Goal: Transaction & Acquisition: Purchase product/service

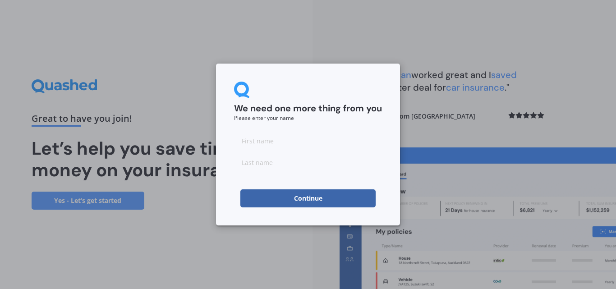
click at [275, 142] on input at bounding box center [308, 141] width 148 height 18
type input "[PERSON_NAME]"
click at [251, 161] on input at bounding box center [308, 162] width 148 height 18
type input "[PERSON_NAME]"
click at [315, 198] on button "Continue" at bounding box center [307, 198] width 135 height 18
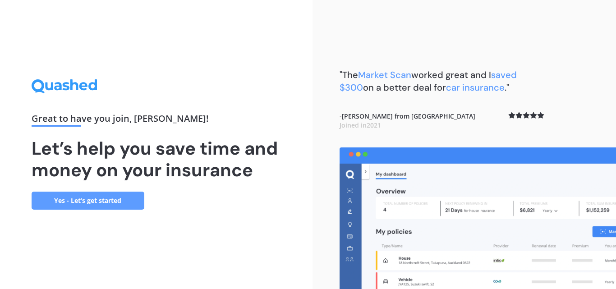
click at [254, 211] on div "Great to have you join , david ! Let’s help you save time and money on your ins…" at bounding box center [156, 144] width 312 height 289
click at [603, 229] on img at bounding box center [477, 218] width 276 height 142
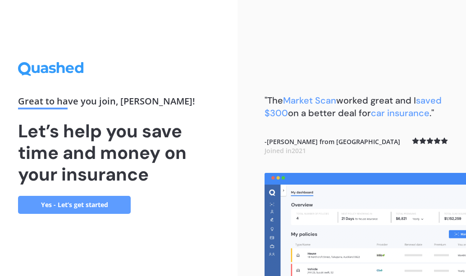
click at [71, 202] on link "Yes - Let’s get started" at bounding box center [74, 205] width 113 height 18
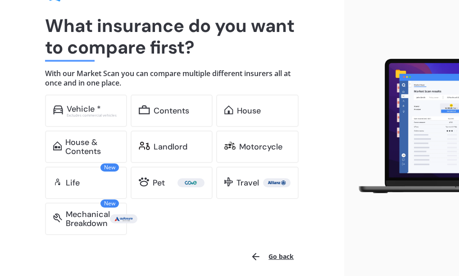
scroll to position [96, 0]
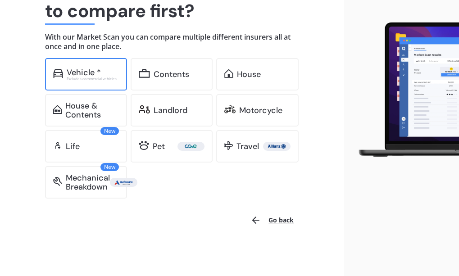
click at [87, 70] on div "Vehicle *" at bounding box center [84, 72] width 34 height 9
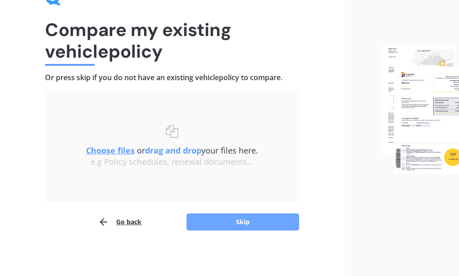
click at [244, 221] on button "Skip" at bounding box center [243, 222] width 113 height 17
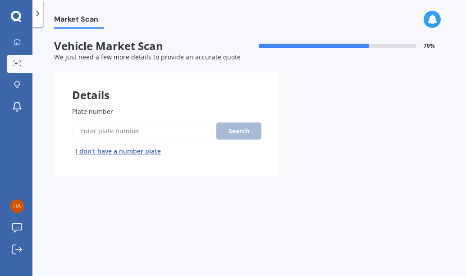
click at [87, 129] on input "Plate number" at bounding box center [142, 131] width 141 height 19
type input "MLJ402"
click at [0, 0] on button "Next" at bounding box center [0, 0] width 0 height 0
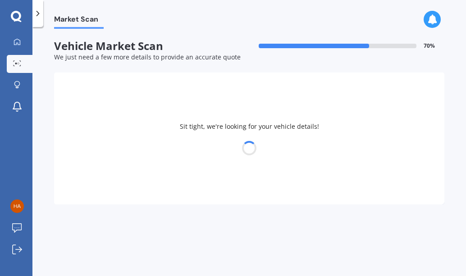
select select "NISSAN"
select select "QASHQAI"
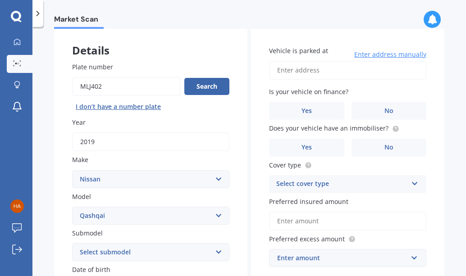
scroll to position [90, 0]
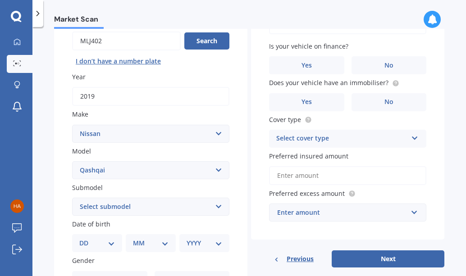
click at [215, 206] on select "Select submodel (All Other) N-TEC ST ST-L Ti Ti-L TI-L E-POWER 1.5PEH TS Turbo …" at bounding box center [150, 207] width 157 height 18
click at [216, 206] on select "Select submodel (All Other) N-TEC ST ST-L Ti Ti-L TI-L E-POWER 1.5PEH TS Turbo …" at bounding box center [150, 207] width 157 height 18
select select "(ALL OTHER)"
click at [72, 198] on select "Select submodel (All Other) N-TEC ST ST-L Ti Ti-L TI-L E-POWER 1.5PEH TS Turbo …" at bounding box center [150, 207] width 157 height 18
click at [110, 243] on select "DD 01 02 03 04 05 06 07 08 09 10 11 12 13 14 15 16 17 18 19 20 21 22 23 24 25 2…" at bounding box center [97, 244] width 36 height 10
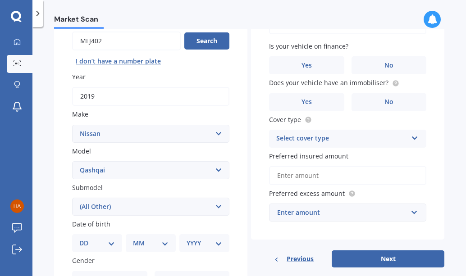
select select "17"
click at [87, 239] on select "DD 01 02 03 04 05 06 07 08 09 10 11 12 13 14 15 16 17 18 19 20 21 22 23 24 25 2…" at bounding box center [97, 244] width 36 height 10
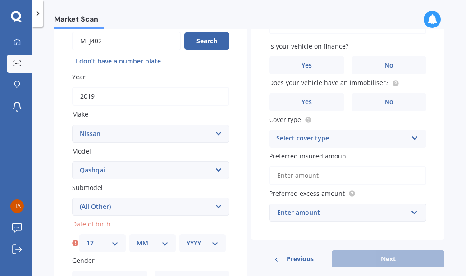
click at [164, 243] on select "MM 01 02 03 04 05 06 07 08 09 10 11 12" at bounding box center [153, 244] width 32 height 10
select select "11"
click at [137, 239] on select "MM 01 02 03 04 05 06 07 08 09 10 11 12" at bounding box center [153, 244] width 32 height 10
click at [212, 244] on select "YYYY 2025 2024 2023 2022 2021 2020 2019 2018 2017 2016 2015 2014 2013 2012 2011…" at bounding box center [203, 244] width 32 height 10
click at [213, 244] on select "YYYY 2025 2024 2023 2022 2021 2020 2019 2018 2017 2016 2015 2014 2013 2012 2011…" at bounding box center [203, 244] width 32 height 10
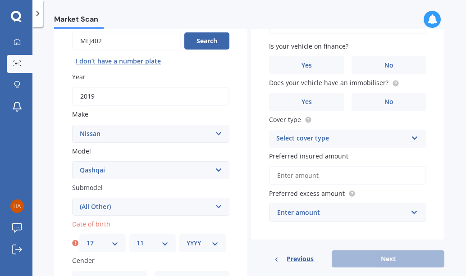
click at [211, 243] on select "YYYY 2025 2024 2023 2022 2021 2020 2019 2018 2017 2016 2015 2014 2013 2012 2011…" at bounding box center [203, 244] width 32 height 10
select select "1946"
click at [187, 239] on select "YYYY 2025 2024 2023 2022 2021 2020 2019 2018 2017 2016 2015 2014 2013 2012 2011…" at bounding box center [203, 244] width 32 height 10
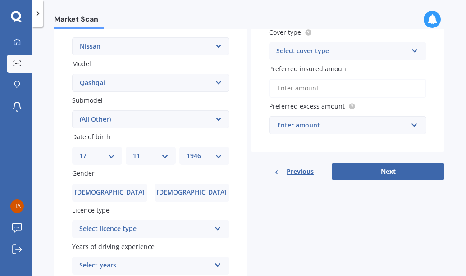
scroll to position [180, 0]
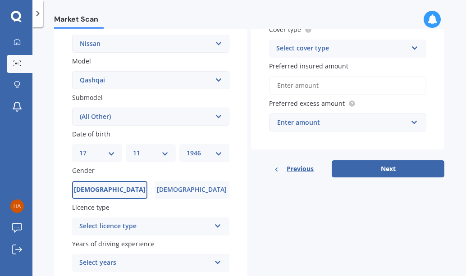
click at [109, 190] on span "[DEMOGRAPHIC_DATA]" at bounding box center [110, 190] width 72 height 8
click at [0, 0] on input "[DEMOGRAPHIC_DATA]" at bounding box center [0, 0] width 0 height 0
click at [216, 225] on icon at bounding box center [218, 224] width 8 height 6
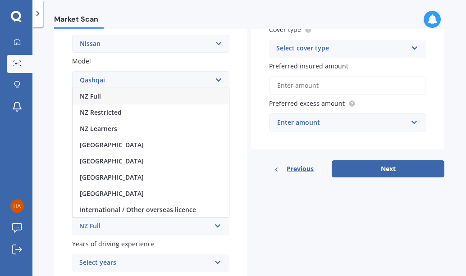
click at [95, 95] on span "NZ Full" at bounding box center [90, 96] width 21 height 9
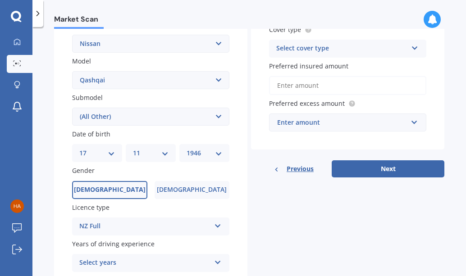
click at [216, 261] on icon at bounding box center [218, 261] width 8 height 6
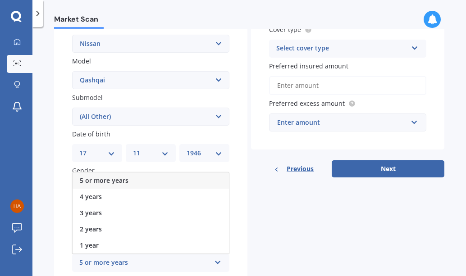
click at [93, 178] on span "5 or more years" at bounding box center [104, 180] width 49 height 9
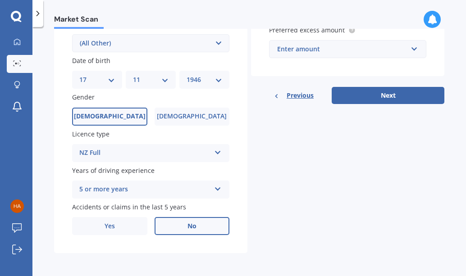
scroll to position [254, 0]
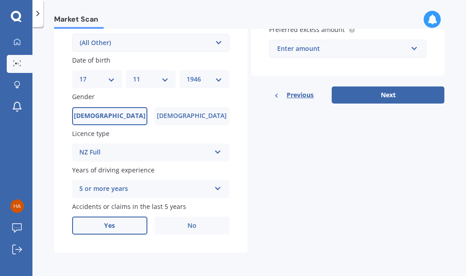
click at [112, 226] on span "Yes" at bounding box center [109, 226] width 11 height 8
click at [0, 0] on input "Yes" at bounding box center [0, 0] width 0 height 0
click at [216, 261] on icon at bounding box center [218, 260] width 8 height 6
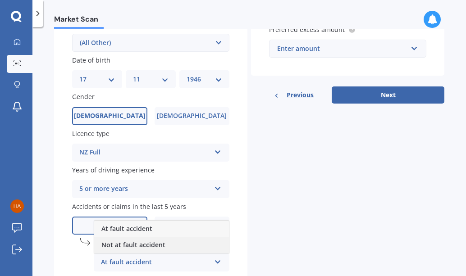
click at [136, 246] on span "Not at fault accident" at bounding box center [133, 245] width 64 height 9
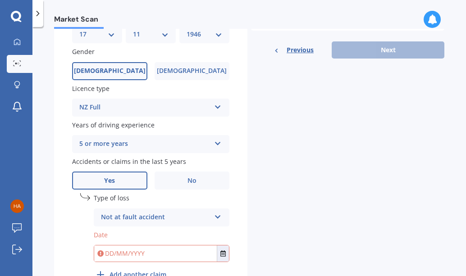
scroll to position [344, 0]
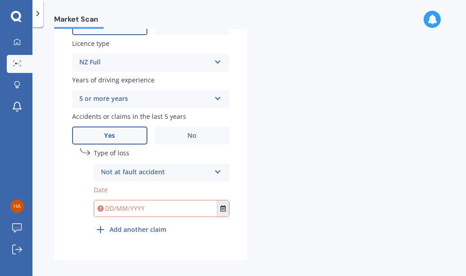
click at [221, 207] on icon "Select date" at bounding box center [222, 209] width 5 height 6
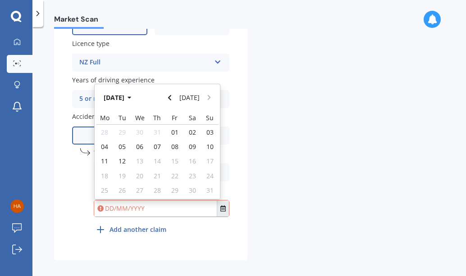
click at [220, 207] on icon "Select date" at bounding box center [222, 209] width 5 height 6
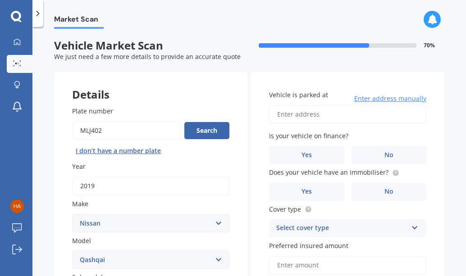
scroll to position [0, 0]
type input "[DATE]"
click at [279, 115] on input "Vehicle is parked at" at bounding box center [347, 115] width 157 height 19
type input "[STREET_ADDRESS][PERSON_NAME]"
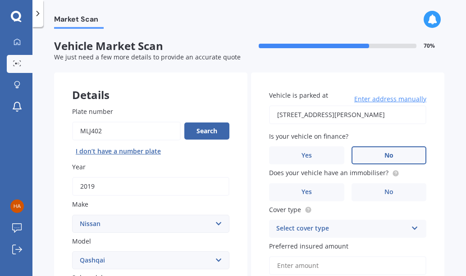
click at [386, 154] on span "No" at bounding box center [389, 156] width 9 height 8
click at [0, 0] on input "No" at bounding box center [0, 0] width 0 height 0
click at [387, 191] on span "No" at bounding box center [389, 192] width 9 height 8
click at [0, 0] on input "No" at bounding box center [0, 0] width 0 height 0
click at [411, 226] on icon at bounding box center [415, 227] width 8 height 6
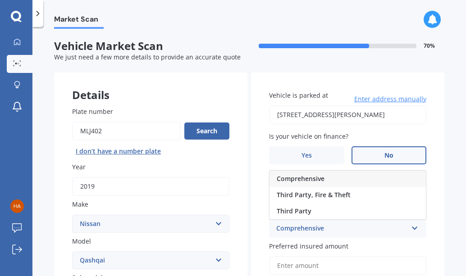
click at [299, 178] on span "Comprehensive" at bounding box center [301, 178] width 48 height 9
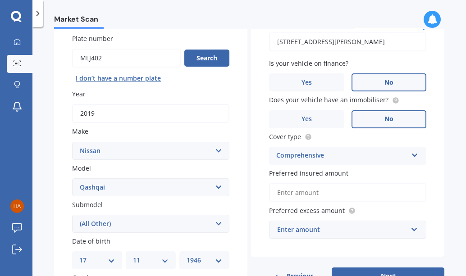
scroll to position [90, 0]
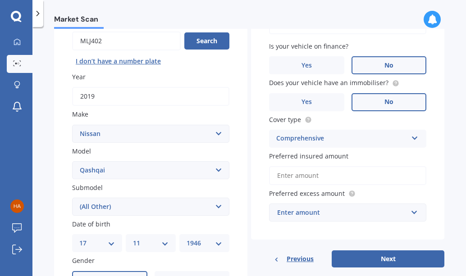
click at [294, 176] on input "Preferred insured amount" at bounding box center [347, 175] width 157 height 19
click at [410, 213] on input "text" at bounding box center [344, 212] width 149 height 17
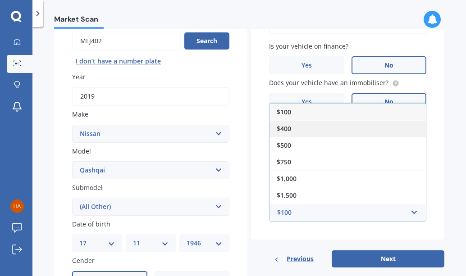
click at [286, 128] on span "$400" at bounding box center [284, 128] width 14 height 9
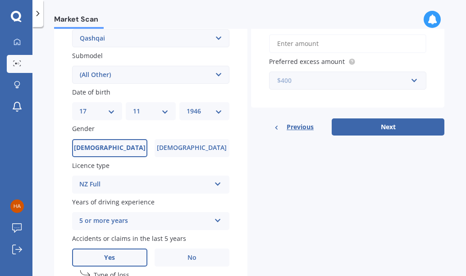
scroll to position [225, 0]
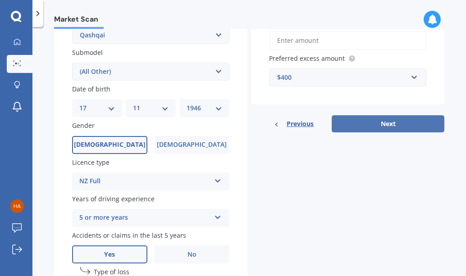
click at [384, 122] on button "Next" at bounding box center [388, 123] width 113 height 17
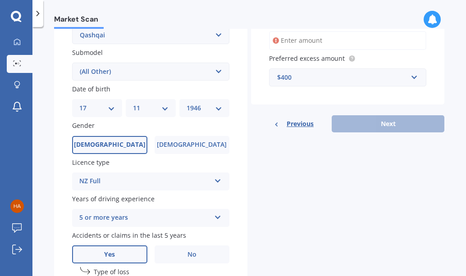
scroll to position [213, 0]
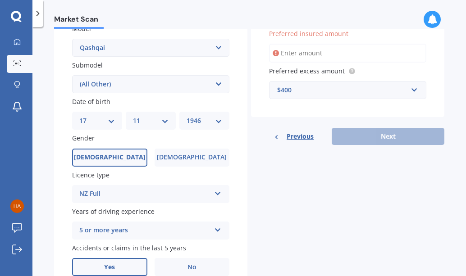
click at [300, 32] on span "Preferred insured amount" at bounding box center [308, 33] width 79 height 9
click at [300, 44] on input "Preferred insured amount" at bounding box center [347, 53] width 157 height 19
click at [284, 89] on div "$400" at bounding box center [342, 90] width 130 height 10
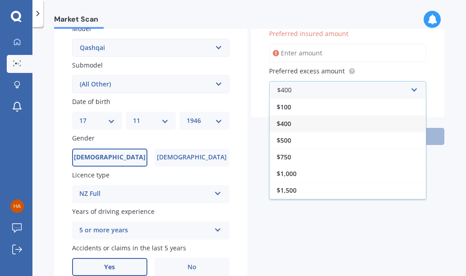
click at [284, 124] on span "$400" at bounding box center [284, 123] width 14 height 9
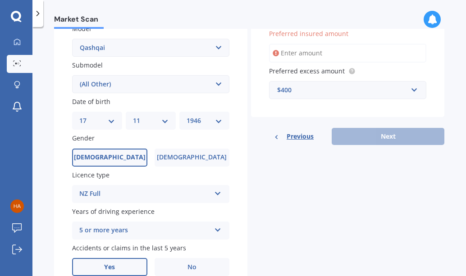
click at [387, 139] on div "Previous Next" at bounding box center [347, 136] width 193 height 17
click at [376, 135] on div "Previous Next" at bounding box center [347, 136] width 193 height 17
click at [409, 88] on input "text" at bounding box center [344, 90] width 149 height 17
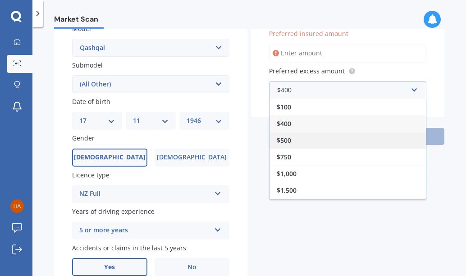
click at [283, 138] on span "$500" at bounding box center [284, 140] width 14 height 9
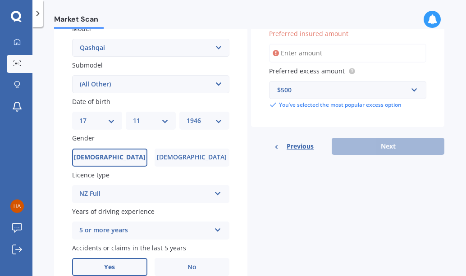
click at [382, 144] on div "Previous Next" at bounding box center [347, 146] width 193 height 17
click at [417, 144] on div "Previous Next" at bounding box center [347, 146] width 193 height 17
drag, startPoint x: 413, startPoint y: 146, endPoint x: 368, endPoint y: 143, distance: 45.6
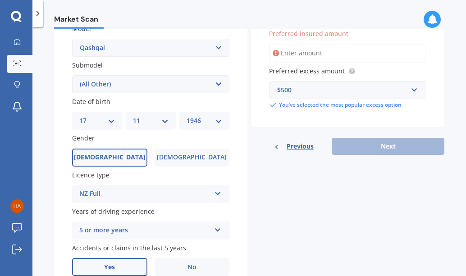
click at [404, 146] on div "Previous Next" at bounding box center [347, 146] width 193 height 17
click at [367, 145] on div "Previous Next" at bounding box center [347, 146] width 193 height 17
drag, startPoint x: 365, startPoint y: 145, endPoint x: 343, endPoint y: 145, distance: 21.6
click at [358, 145] on div "Previous Next" at bounding box center [347, 146] width 193 height 17
click at [342, 145] on div "Previous Next" at bounding box center [347, 146] width 193 height 17
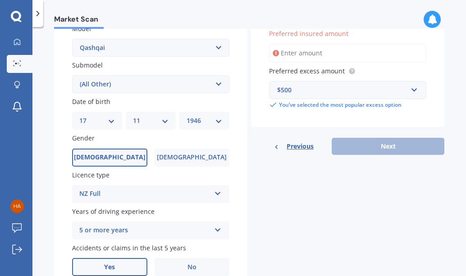
click at [343, 143] on div "Previous Next" at bounding box center [347, 146] width 193 height 17
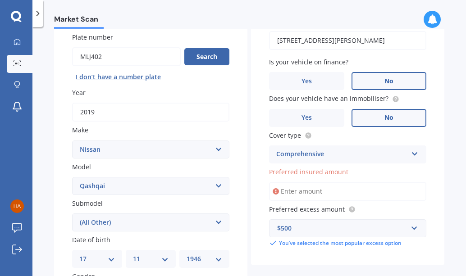
scroll to position [90, 0]
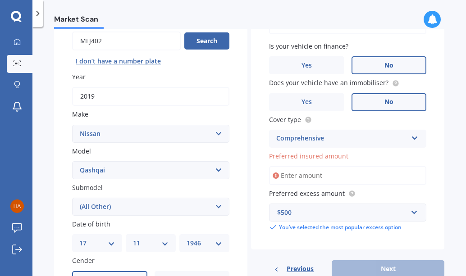
click at [292, 174] on input "Preferred insured amount" at bounding box center [347, 175] width 157 height 19
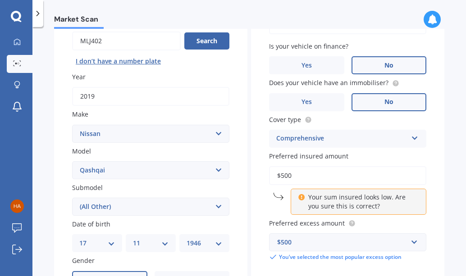
drag, startPoint x: 291, startPoint y: 175, endPoint x: 275, endPoint y: 175, distance: 16.2
click at [275, 176] on input "$500" at bounding box center [347, 175] width 157 height 19
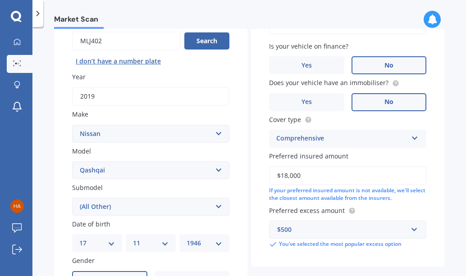
type input "$18,000"
click at [410, 231] on input "text" at bounding box center [344, 229] width 149 height 17
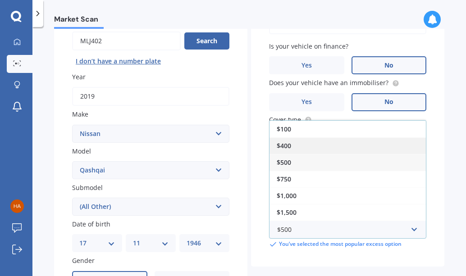
click at [282, 142] on span "$400" at bounding box center [284, 146] width 14 height 9
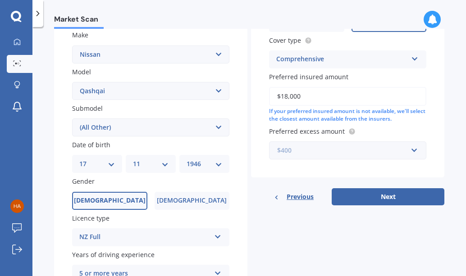
scroll to position [180, 0]
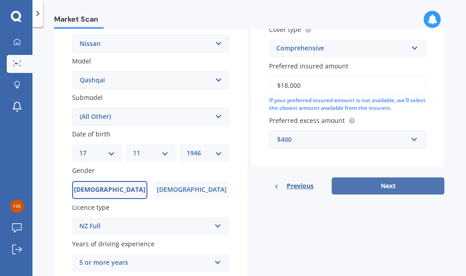
click at [387, 182] on button "Next" at bounding box center [388, 186] width 113 height 17
select select "17"
select select "11"
select select "1946"
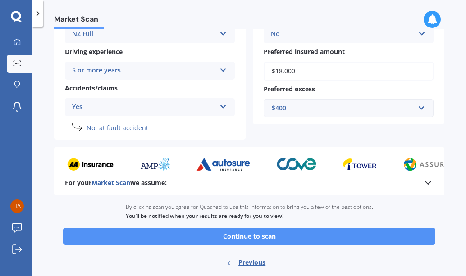
click at [248, 234] on button "Continue to scan" at bounding box center [249, 236] width 372 height 17
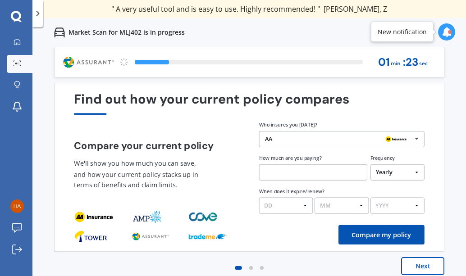
click at [417, 138] on icon at bounding box center [417, 139] width 12 height 15
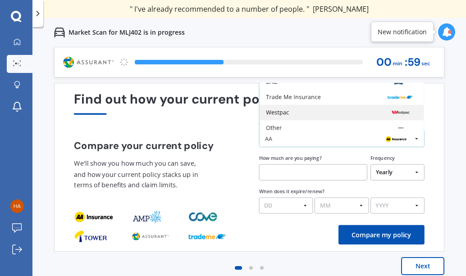
scroll to position [59, 0]
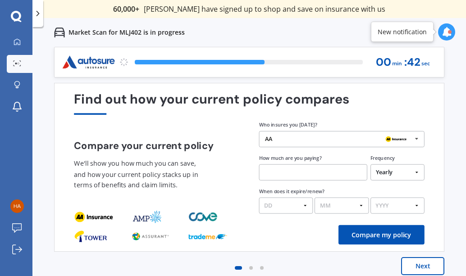
click at [305, 204] on select "DD 01 02 03 04 05 06 07 08 09 10 11 12 13 14 15 16 17 18 19 20 21 22 23 24 25 2…" at bounding box center [286, 206] width 54 height 16
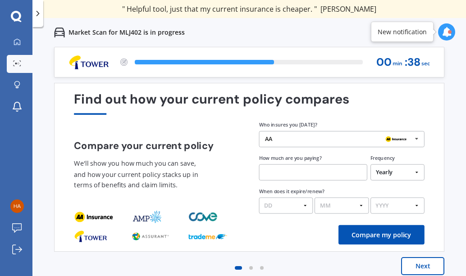
select select "15"
click at [259, 198] on select "DD 01 02 03 04 05 06 07 08 09 10 11 12 13 14 15 16 17 18 19 20 21 22 23 24 25 2…" at bounding box center [286, 206] width 54 height 16
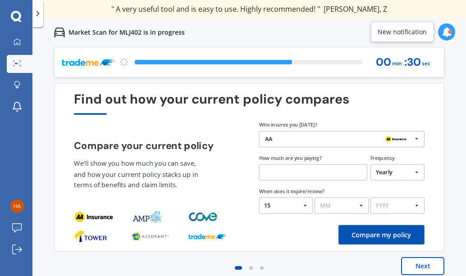
click at [361, 205] on select "MM 01 02 03 04 05 06 07 08 09 10 11 12" at bounding box center [342, 206] width 54 height 16
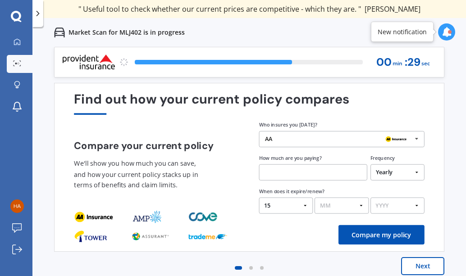
select select "08"
click at [315, 198] on select "MM 01 02 03 04 05 06 07 08 09 10 11 12" at bounding box center [342, 206] width 54 height 16
click at [416, 205] on select "YYYY 2026 2025 2024" at bounding box center [398, 206] width 54 height 16
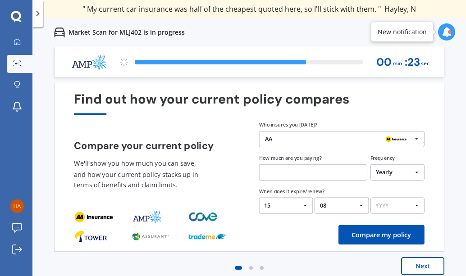
select select "2025"
click at [371, 198] on select "YYYY 2026 2025 2024" at bounding box center [398, 206] width 54 height 16
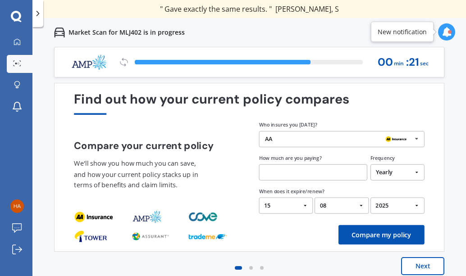
click at [376, 233] on button "Compare my policy" at bounding box center [382, 234] width 86 height 19
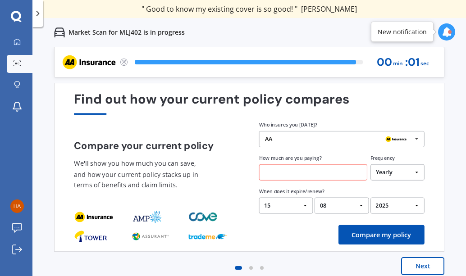
click at [268, 173] on input "text" at bounding box center [313, 173] width 108 height 16
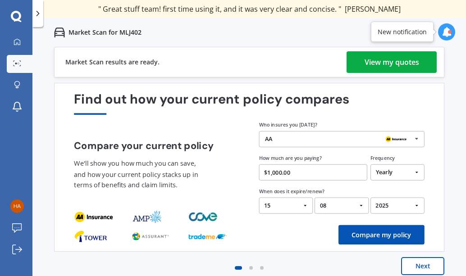
type input "$1,000.00"
click at [381, 237] on button "Compare my policy" at bounding box center [382, 234] width 86 height 19
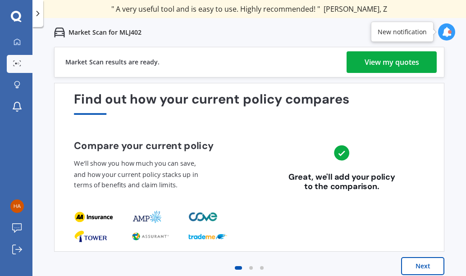
click at [422, 265] on button "Next" at bounding box center [422, 266] width 43 height 18
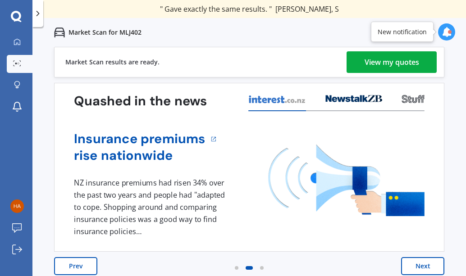
click at [423, 264] on button "Next" at bounding box center [422, 266] width 43 height 18
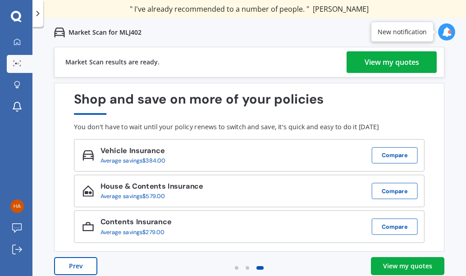
click at [404, 262] on div "View my quotes" at bounding box center [407, 266] width 49 height 9
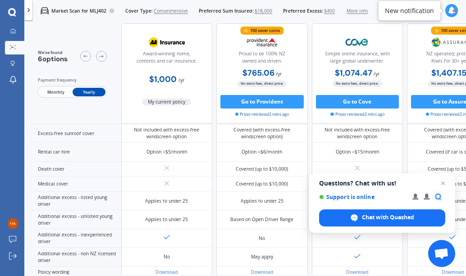
scroll to position [412, 0]
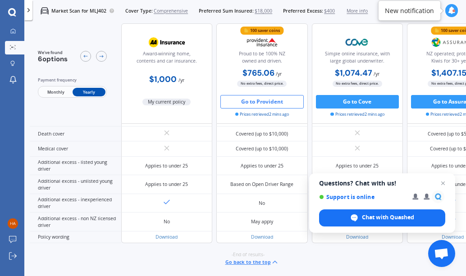
click at [261, 100] on button "Go to Provident" at bounding box center [261, 102] width 83 height 14
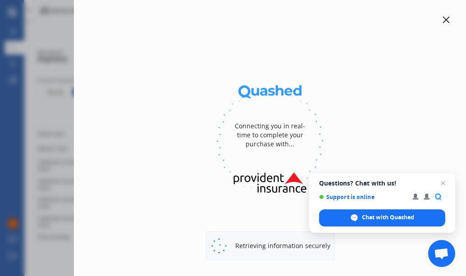
select select "full"
select select "[STREET_ADDRESS][PERSON_NAME]"
select select "NISSAN"
select select "QASHQAI"
select select "NO"
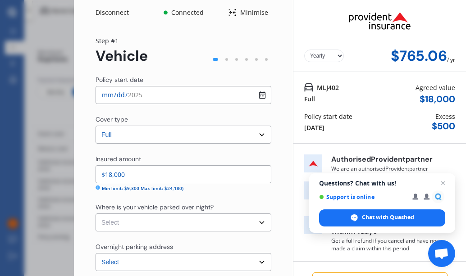
click at [257, 95] on input "[DATE]" at bounding box center [184, 95] width 176 height 18
type input "[DATE]"
click at [257, 220] on select "Select Garage (fully enclosed) Off Street Parking Other" at bounding box center [184, 223] width 176 height 18
select select "GARAGE"
click at [96, 214] on select "Select Garage (fully enclosed) Off Street Parking Other" at bounding box center [184, 223] width 176 height 18
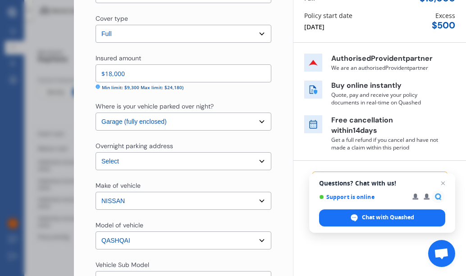
scroll to position [180, 0]
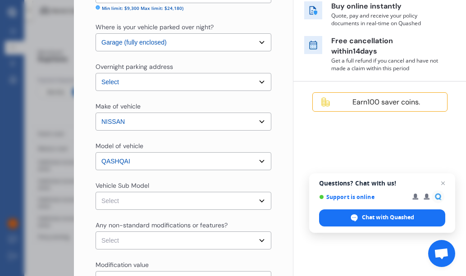
click at [257, 199] on select "Select Qashqai J11 ST Hatchback 5dr Xtronic 1sp 2.0i MY18" at bounding box center [184, 201] width 176 height 18
select select "NZVNISS2019AEAN"
click at [96, 192] on select "Select Qashqai J11 ST Hatchback 5dr Xtronic 1sp 2.0i MY18" at bounding box center [184, 201] width 176 height 18
click at [258, 241] on select "Select None [MEDICAL_DATA] System(NOS) Roll Cage Full Racing Harness" at bounding box center [184, 241] width 176 height 18
select select "none"
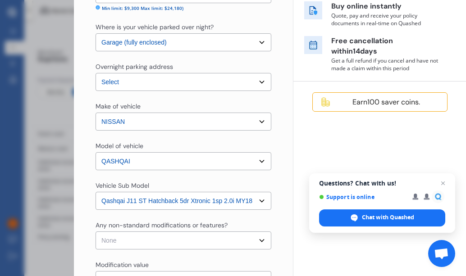
click at [96, 232] on select "Select None [MEDICAL_DATA] System(NOS) Roll Cage Full Racing Harness" at bounding box center [184, 241] width 176 height 18
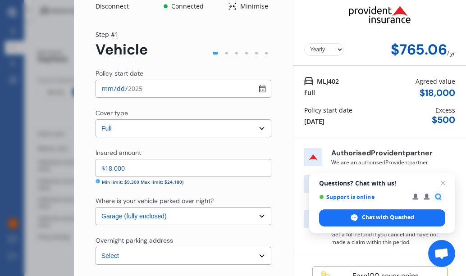
scroll to position [0, 0]
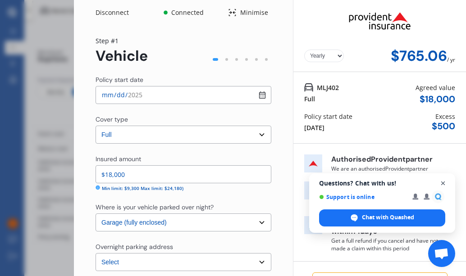
click at [443, 183] on span "Open chat" at bounding box center [443, 183] width 11 height 11
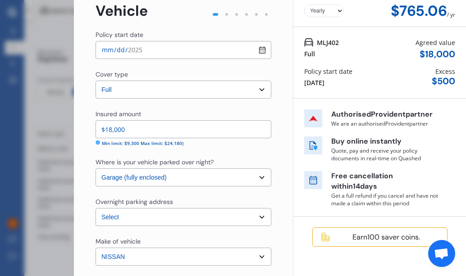
scroll to position [90, 0]
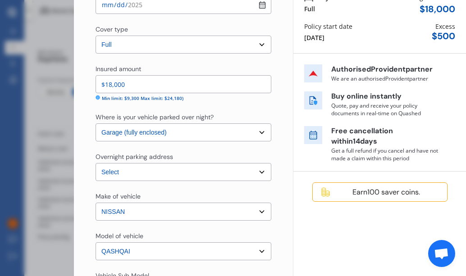
click at [372, 193] on div "Earn 100 saver coins." at bounding box center [386, 192] width 107 height 9
click at [323, 192] on img at bounding box center [325, 192] width 11 height 11
click at [309, 100] on img at bounding box center [313, 101] width 18 height 18
click at [309, 101] on img at bounding box center [313, 101] width 18 height 18
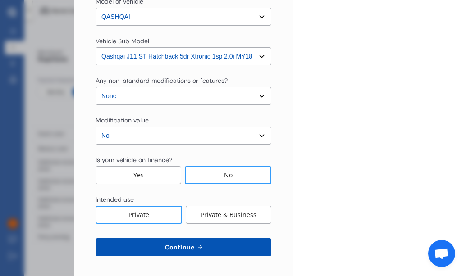
scroll to position [327, 0]
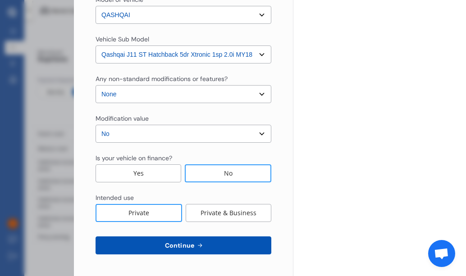
click at [182, 244] on span "Continue" at bounding box center [179, 245] width 33 height 7
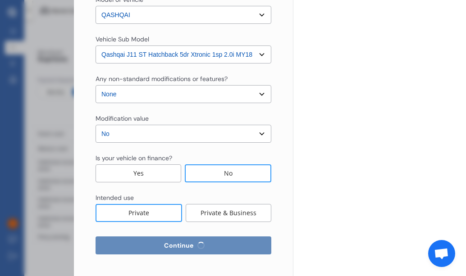
select select "17"
select select "11"
select select "1946"
select select "NZ_FULL"
select select "0"
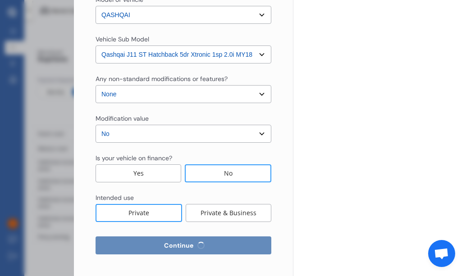
select select "25"
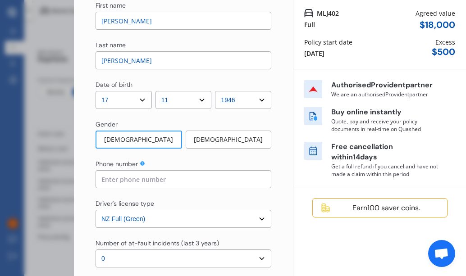
scroll to position [90, 0]
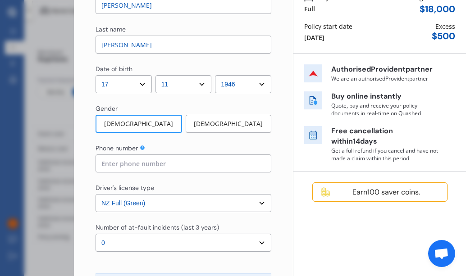
click at [105, 164] on input at bounding box center [184, 164] width 176 height 18
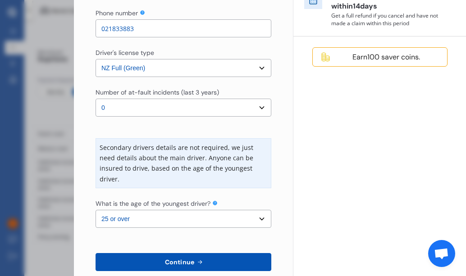
scroll to position [267, 0]
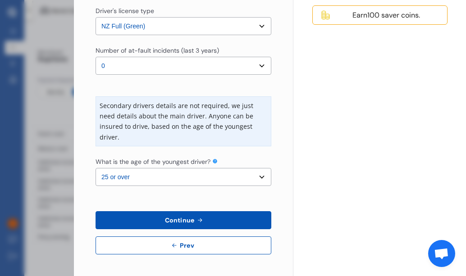
type input "021833883"
click at [257, 176] on select "Select the age of the youngest driver. 16 17 18 19 20 21 22 23 24 25 or over" at bounding box center [184, 177] width 176 height 18
click at [293, 189] on div "Yearly Monthly $708.50 / yr MLJ402 Full Agreed value $ 18,000 Policy start date…" at bounding box center [379, 5] width 173 height 544
click at [179, 219] on span "Continue" at bounding box center [179, 220] width 33 height 7
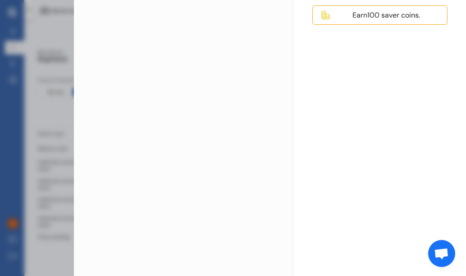
scroll to position [0, 0]
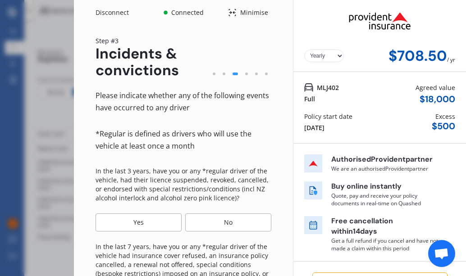
click at [226, 221] on div "No" at bounding box center [228, 223] width 86 height 18
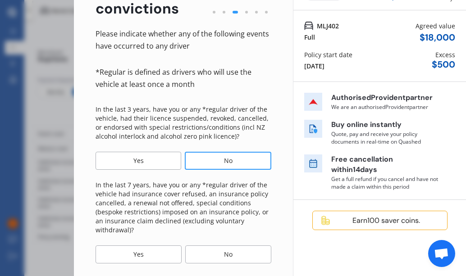
scroll to position [90, 0]
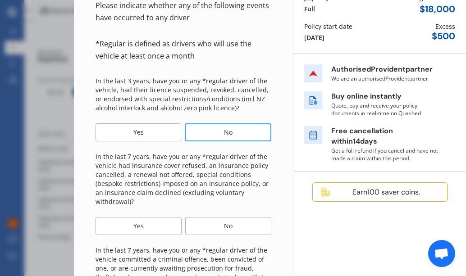
click at [226, 223] on div "No" at bounding box center [228, 226] width 86 height 18
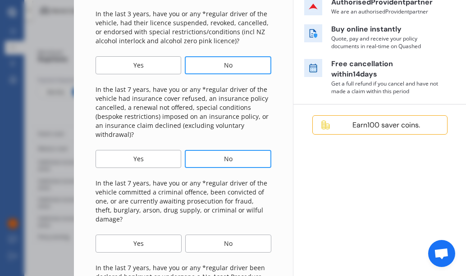
scroll to position [180, 0]
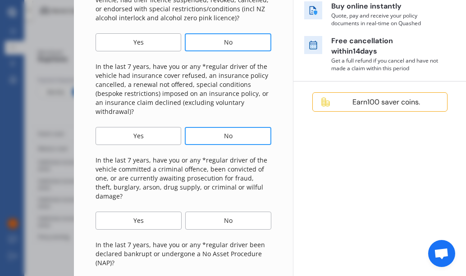
click at [224, 212] on div "No" at bounding box center [228, 221] width 86 height 18
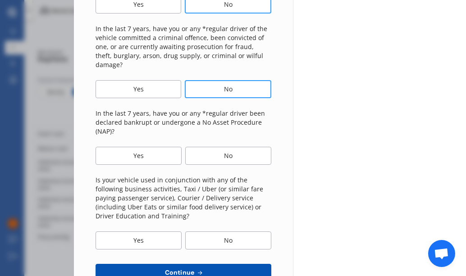
scroll to position [316, 0]
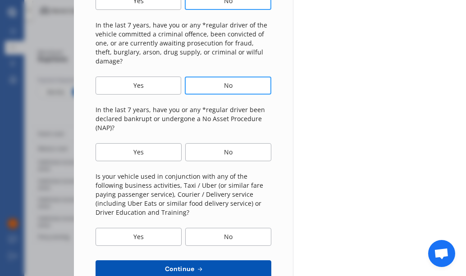
click at [227, 143] on div "No" at bounding box center [228, 152] width 86 height 18
click at [222, 228] on div "No" at bounding box center [228, 237] width 86 height 18
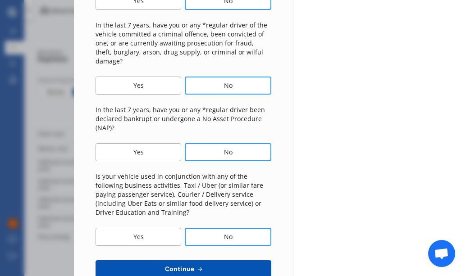
click at [183, 266] on span "Continue" at bounding box center [179, 269] width 33 height 7
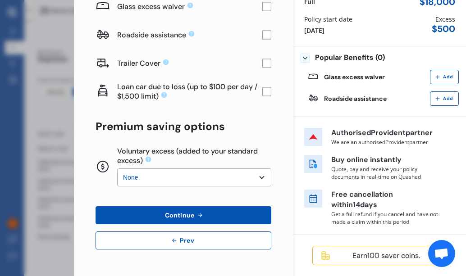
scroll to position [0, 0]
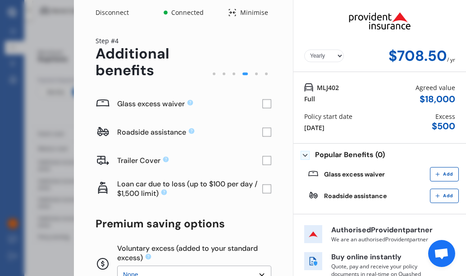
click at [262, 102] on rect at bounding box center [266, 104] width 9 height 9
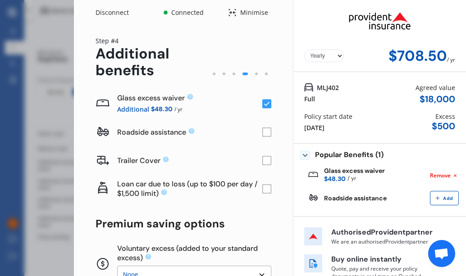
click at [263, 132] on rect at bounding box center [266, 132] width 9 height 9
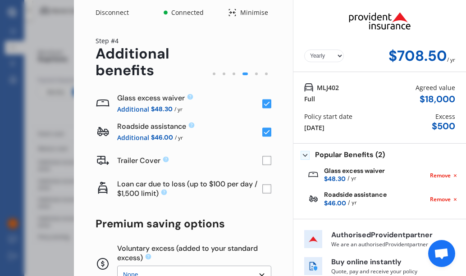
click at [262, 133] on rect at bounding box center [266, 132] width 9 height 9
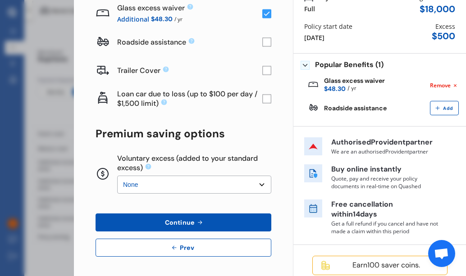
scroll to position [100, 0]
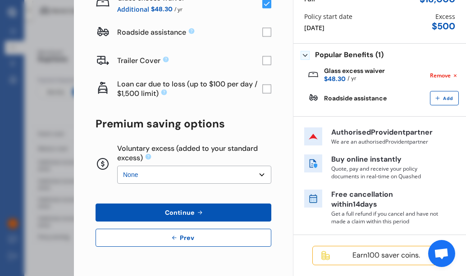
click at [180, 209] on span "Continue" at bounding box center [179, 212] width 33 height 7
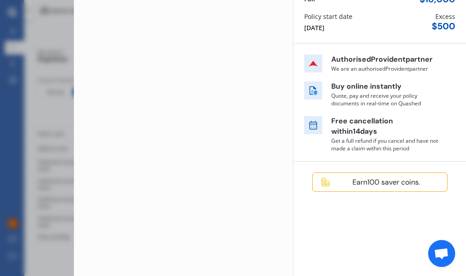
scroll to position [0, 0]
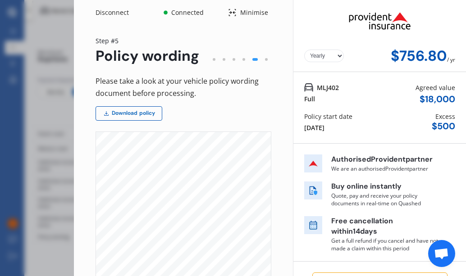
click at [128, 110] on link "Download policy" at bounding box center [129, 113] width 67 height 14
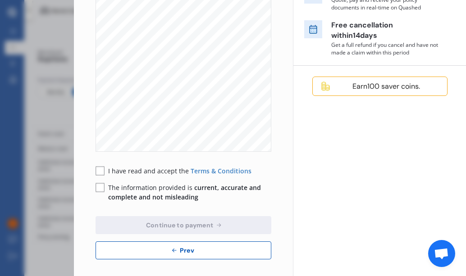
scroll to position [201, 0]
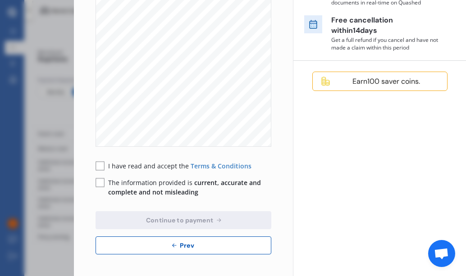
click at [98, 165] on rect at bounding box center [100, 166] width 9 height 9
click at [99, 184] on rect at bounding box center [100, 183] width 9 height 9
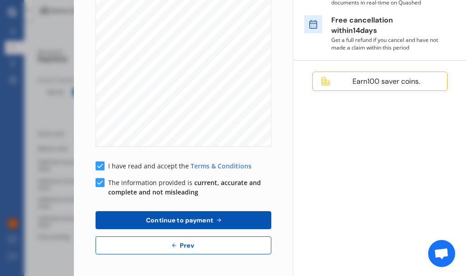
click at [186, 220] on span "Continue to payment" at bounding box center [179, 220] width 71 height 7
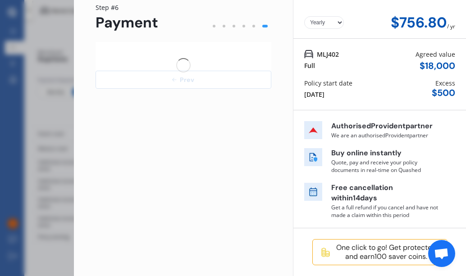
scroll to position [33, 0]
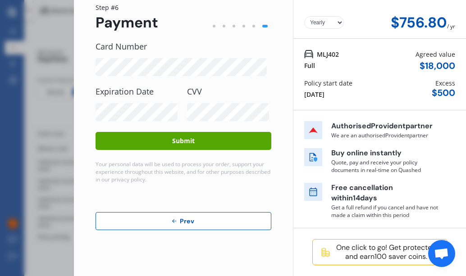
click at [185, 141] on button "Submit" at bounding box center [184, 141] width 176 height 18
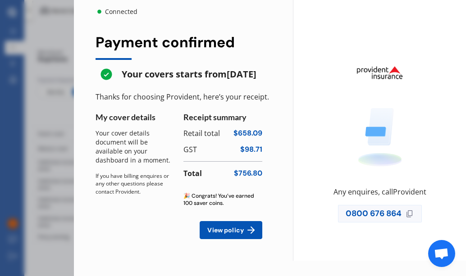
scroll to position [412, 0]
